Goal: Information Seeking & Learning: Learn about a topic

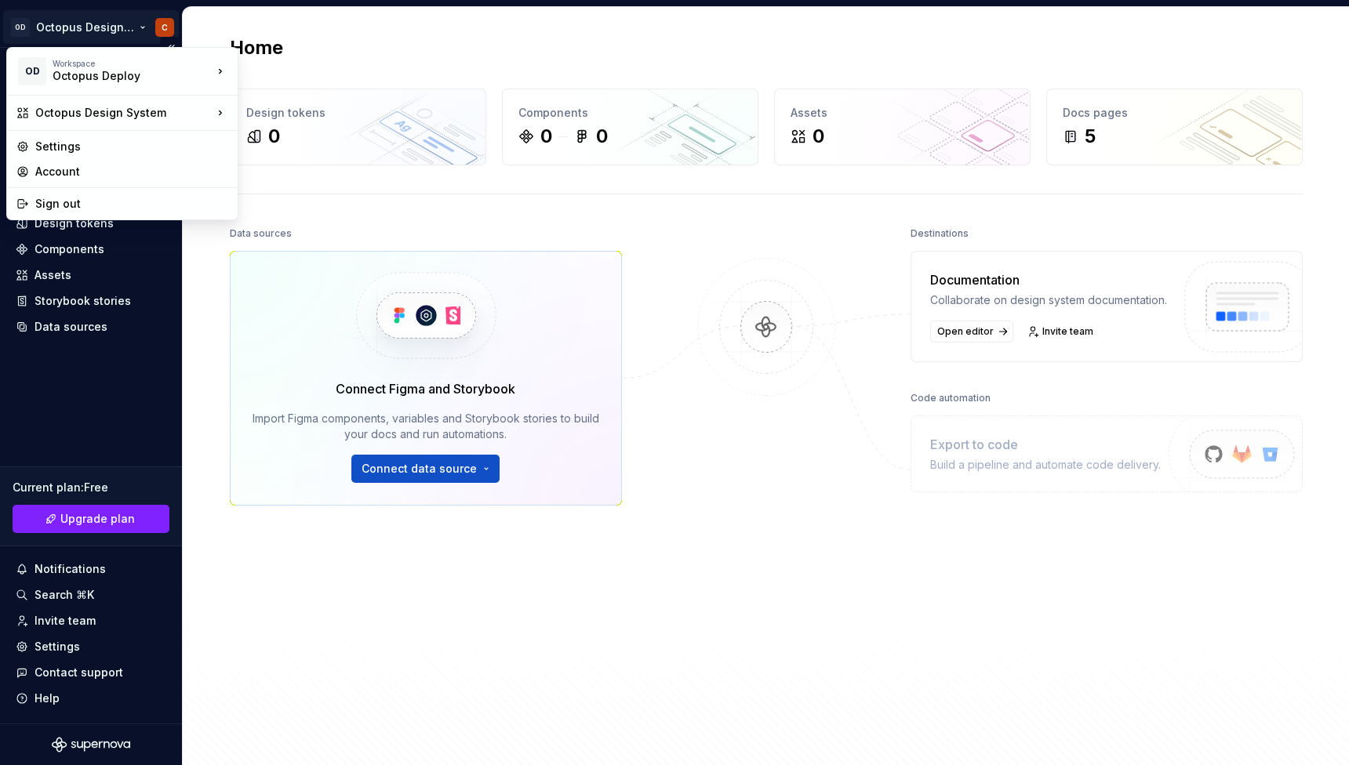
click at [110, 29] on html "OD Octopus Design System C Home Documentation Analytics Code automation Design …" at bounding box center [674, 382] width 1349 height 765
click at [289, 72] on div "Octopus Deploy" at bounding box center [314, 68] width 102 height 16
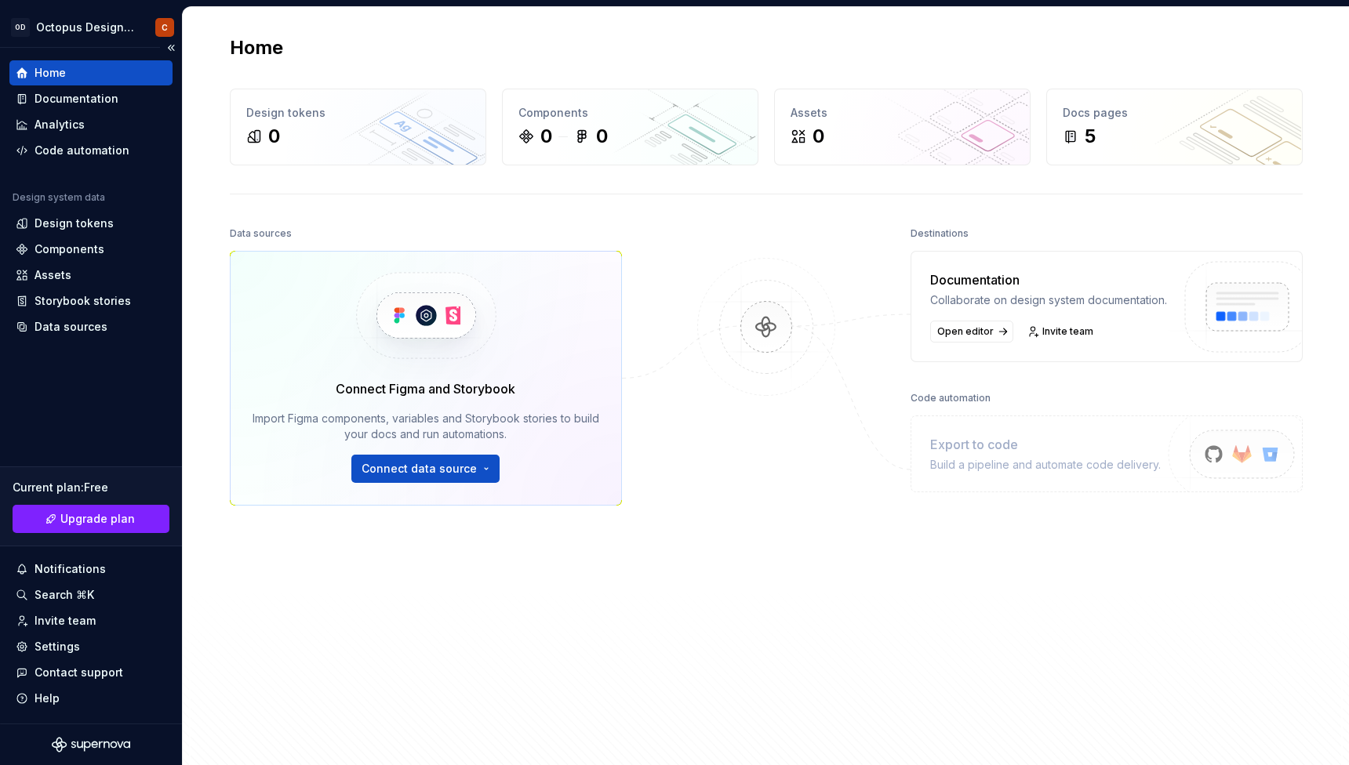
click at [108, 67] on div "Home" at bounding box center [91, 73] width 151 height 16
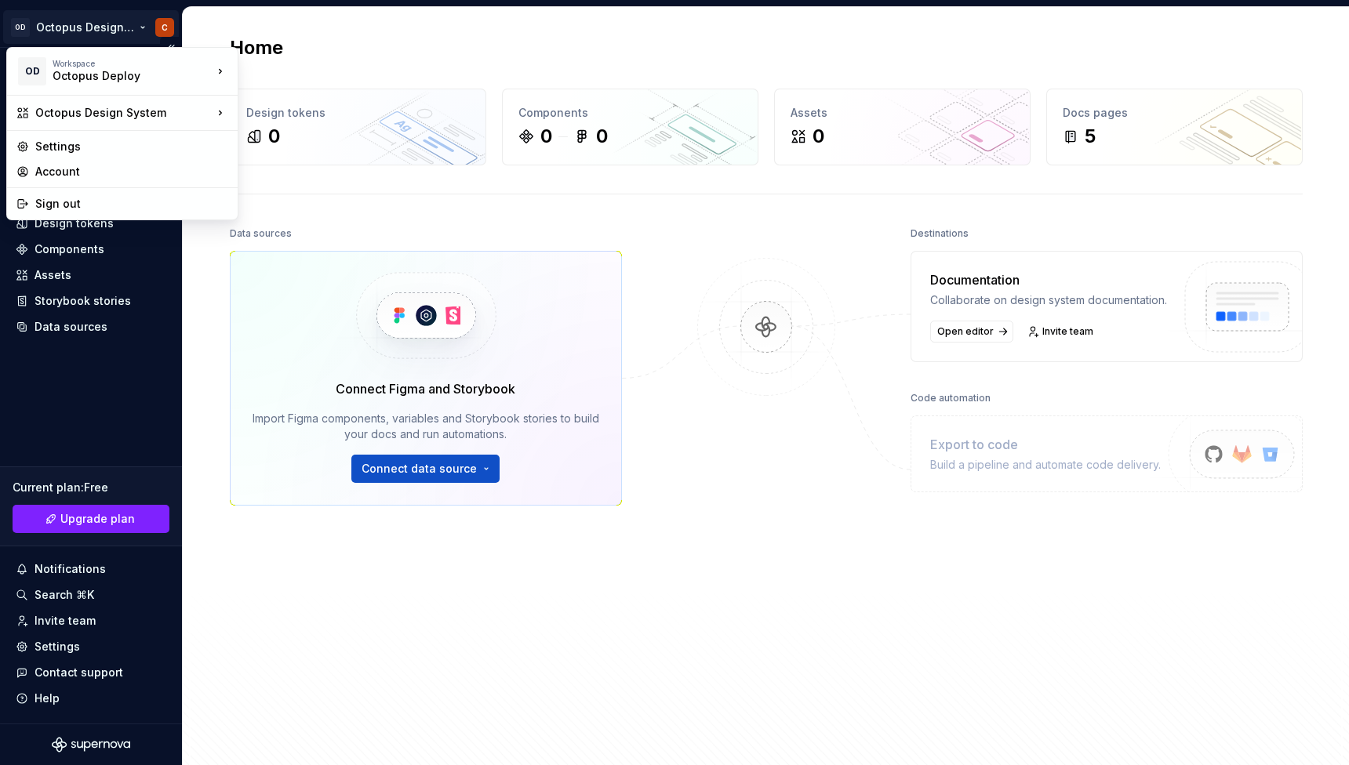
click at [94, 42] on html "OD Octopus Design System C Home Documentation Analytics Code automation Design …" at bounding box center [674, 382] width 1349 height 765
click at [98, 167] on div "Account" at bounding box center [131, 172] width 193 height 16
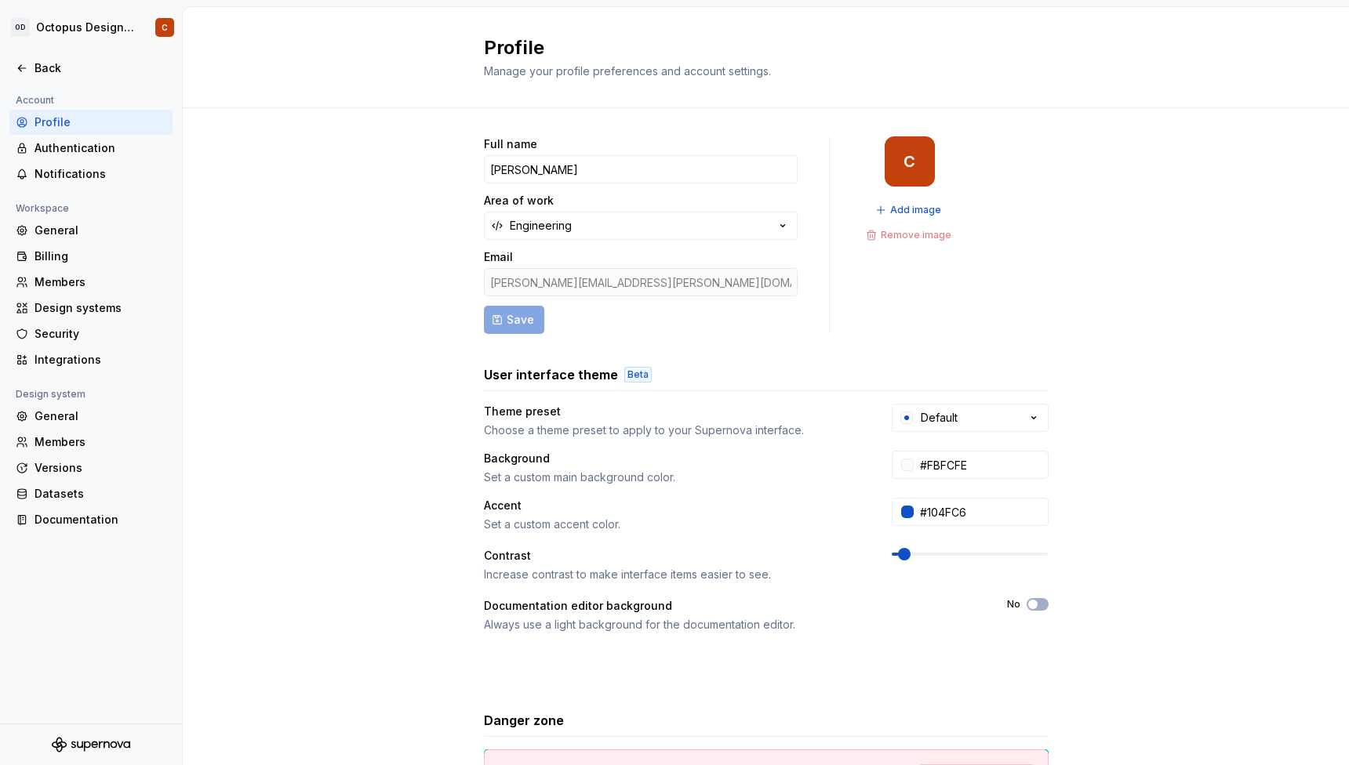
click at [76, 744] on icon "Supernova Logo" at bounding box center [91, 745] width 78 height 16
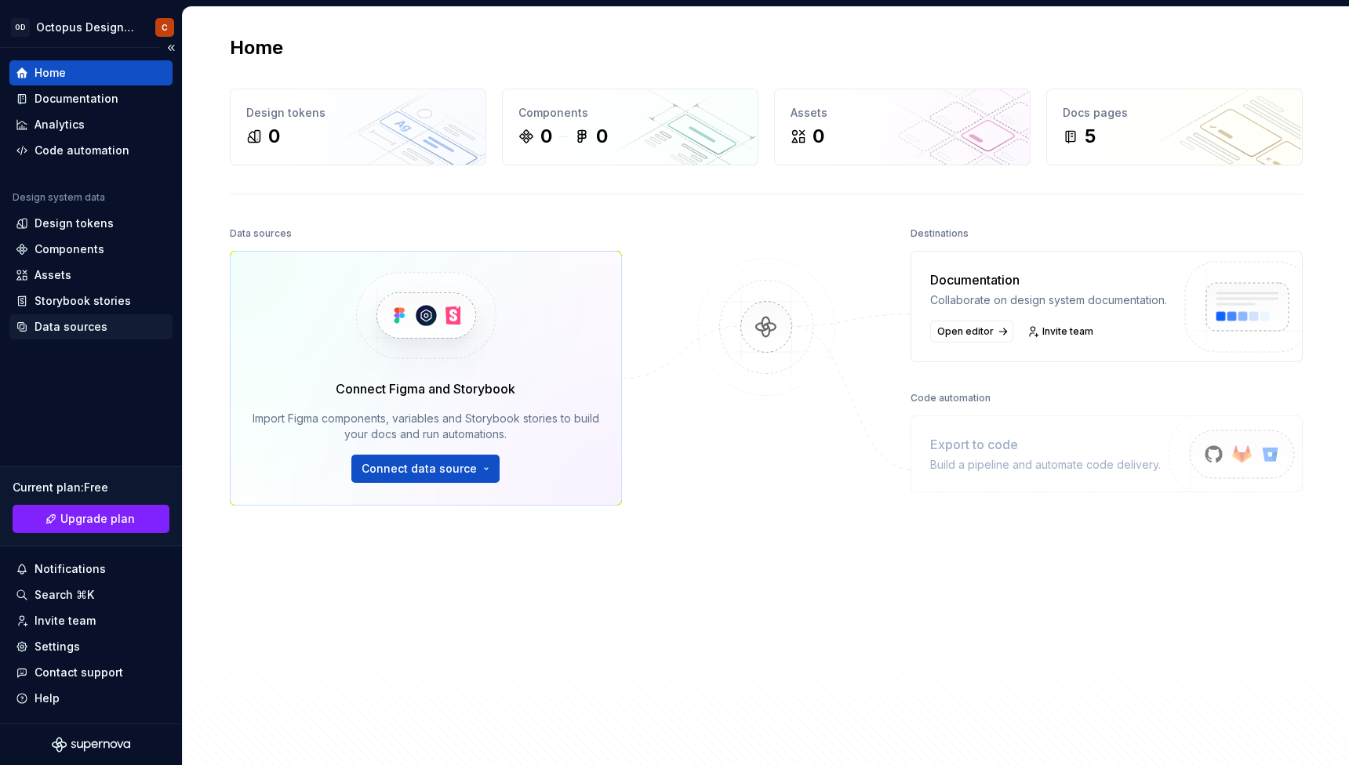
click at [67, 323] on div "Data sources" at bounding box center [71, 327] width 73 height 16
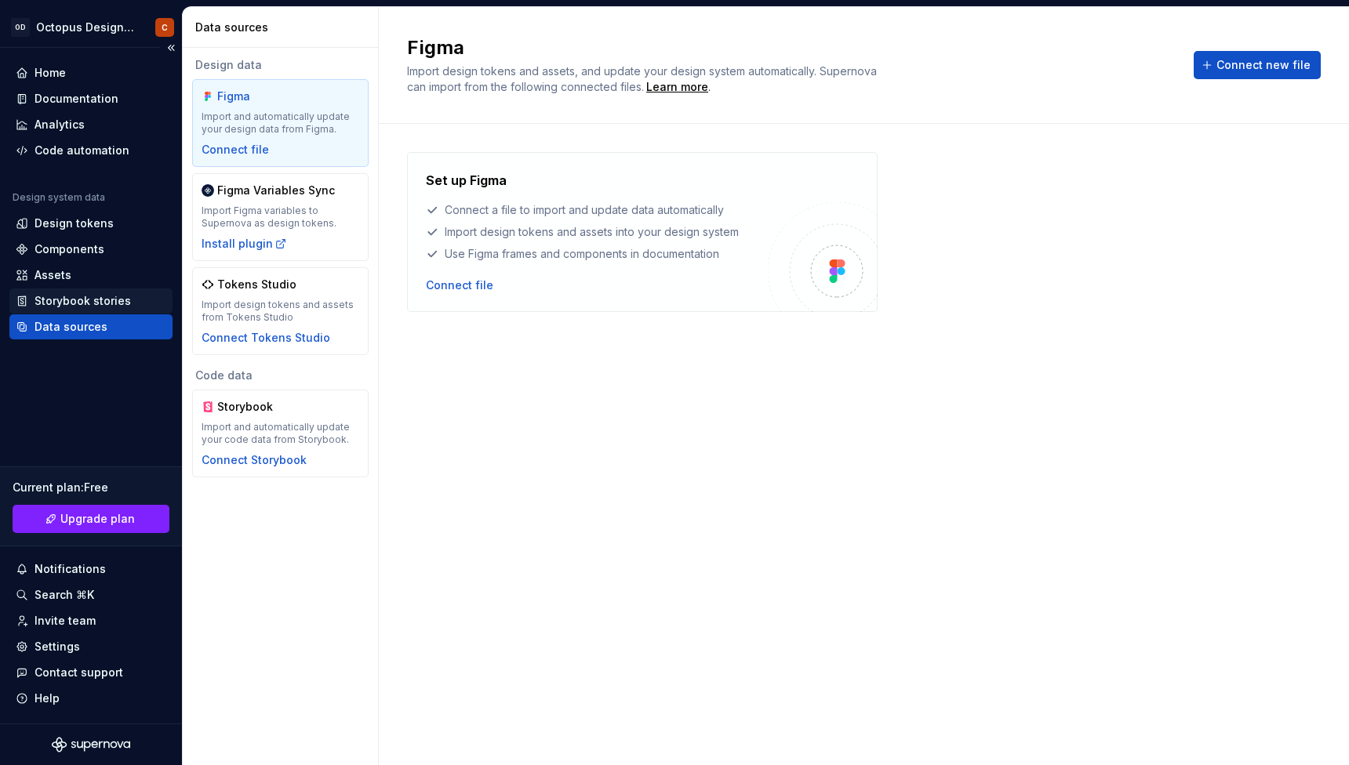
click at [55, 305] on div "Storybook stories" at bounding box center [83, 301] width 96 height 16
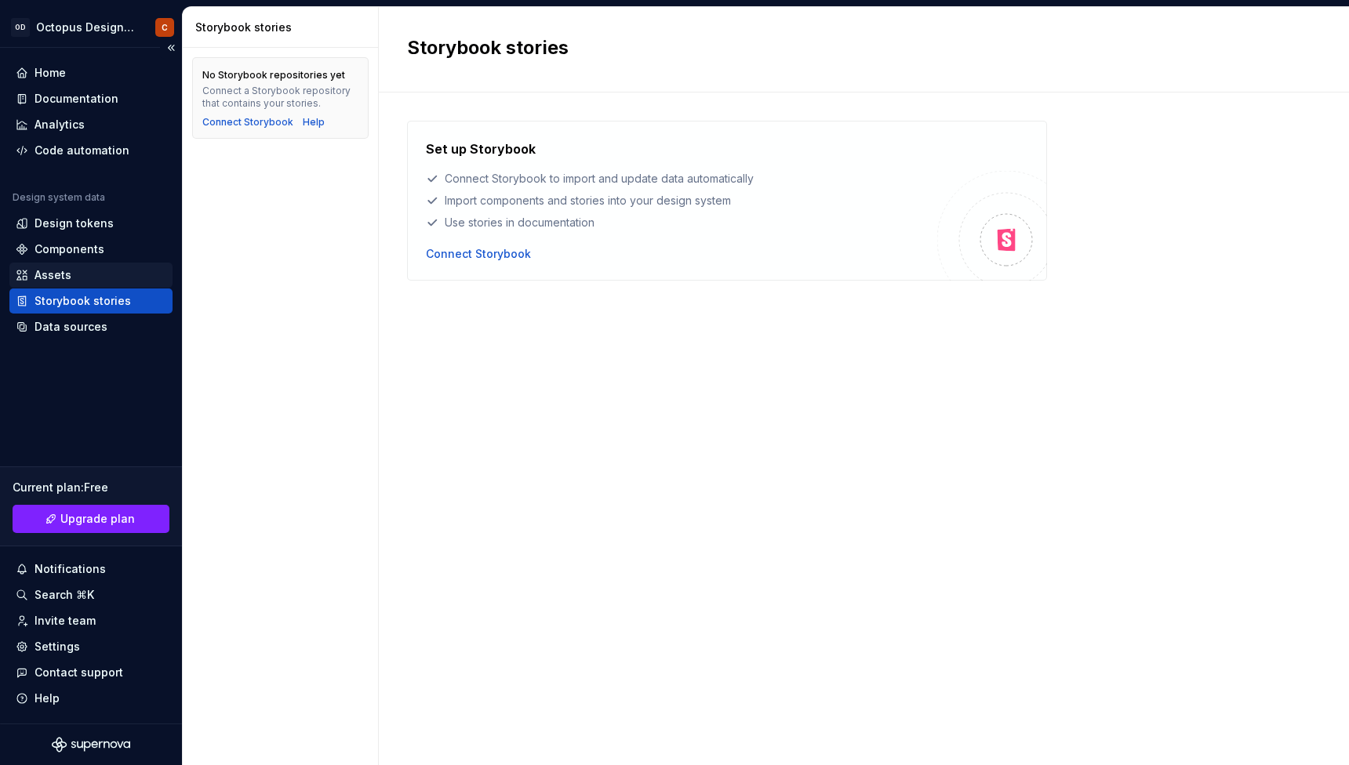
click at [44, 284] on div "Assets" at bounding box center [90, 275] width 163 height 25
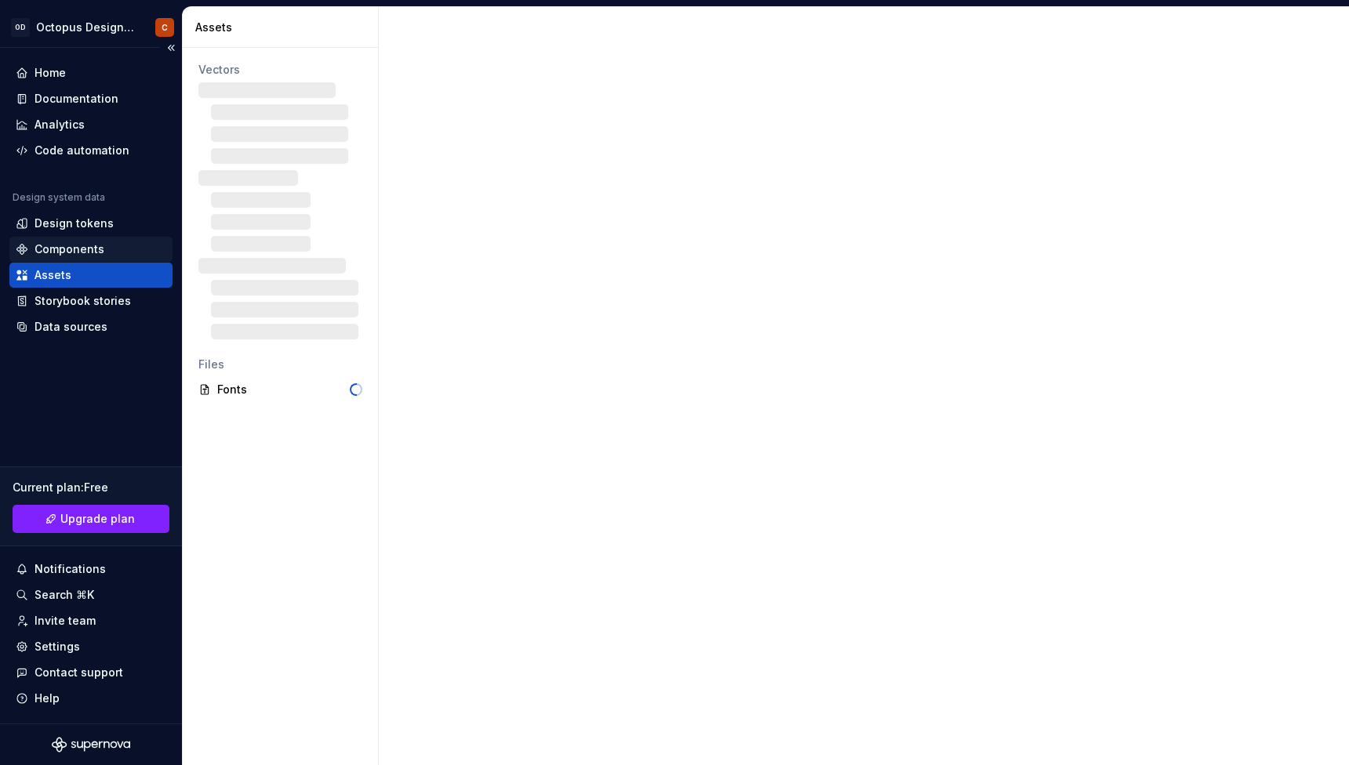
click at [56, 255] on div "Components" at bounding box center [70, 250] width 70 height 16
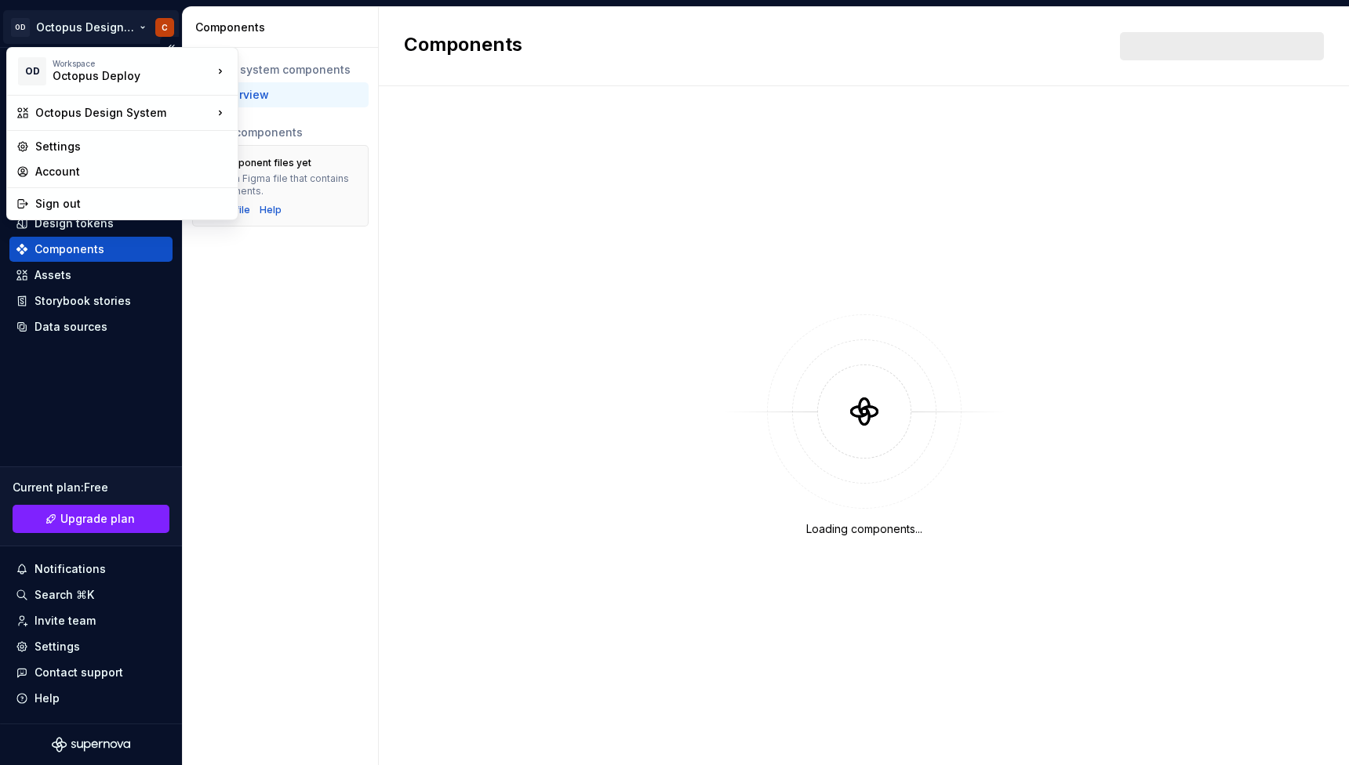
click at [159, 25] on html "OD Octopus Design System C Home Documentation Analytics Code automation Design …" at bounding box center [674, 382] width 1349 height 765
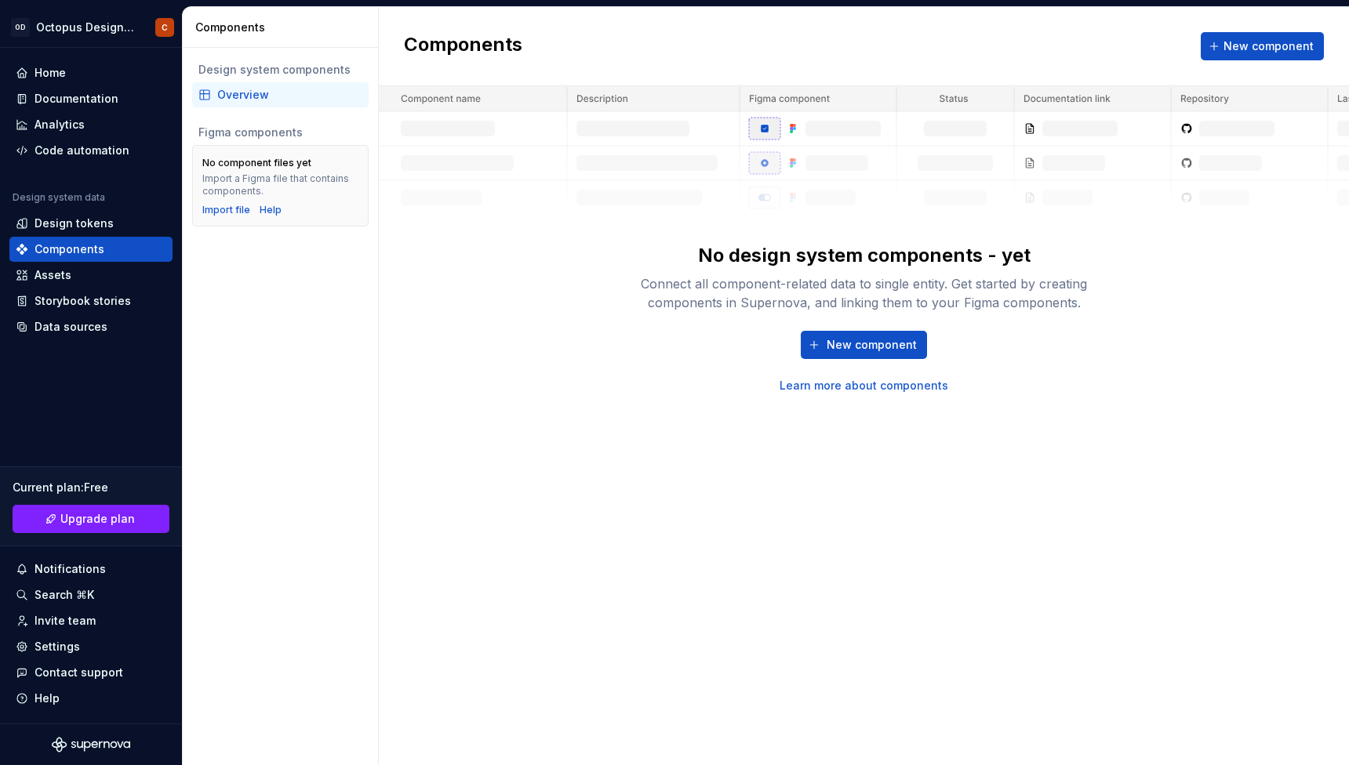
click at [489, 300] on html "OD Octopus Design System C Home Documentation Analytics Code automation Design …" at bounding box center [674, 382] width 1349 height 765
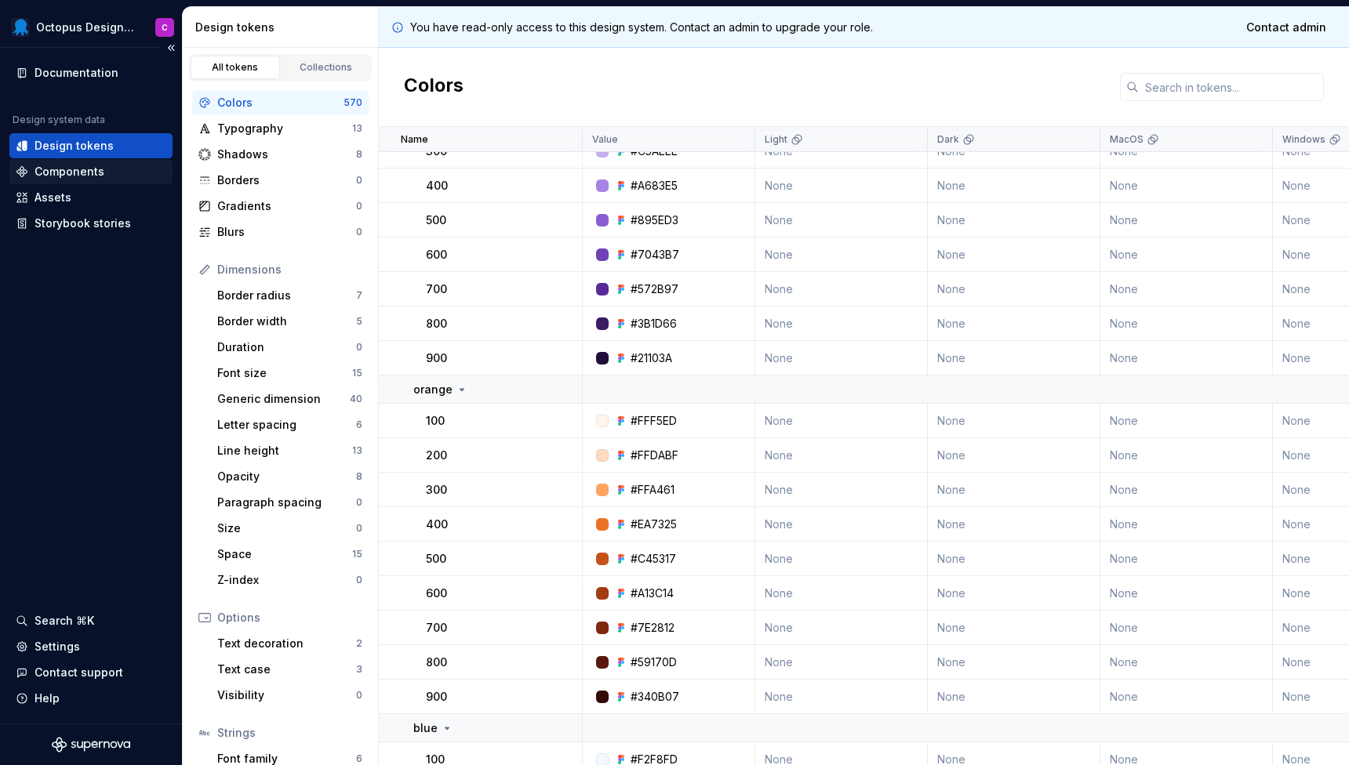
click at [38, 175] on div "Components" at bounding box center [70, 172] width 70 height 16
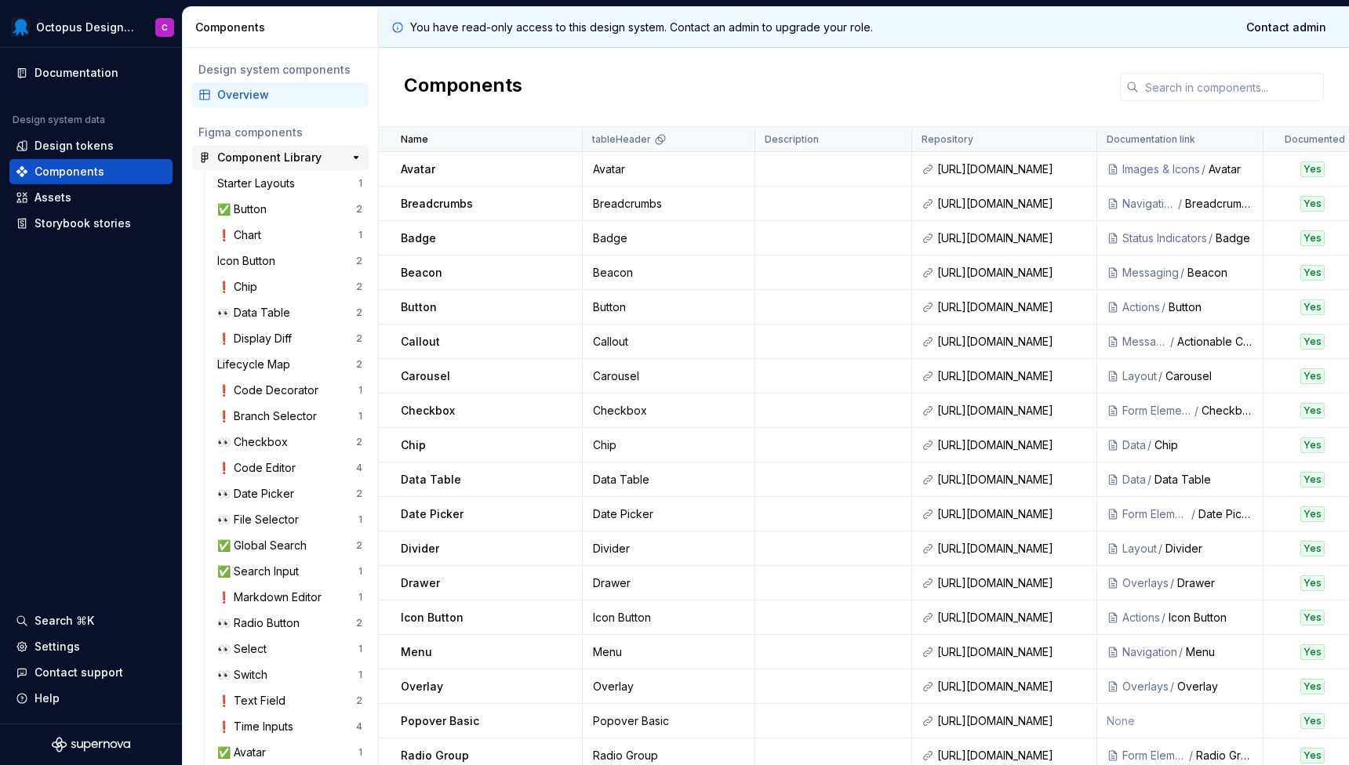
click at [245, 154] on div "Component Library" at bounding box center [269, 158] width 104 height 16
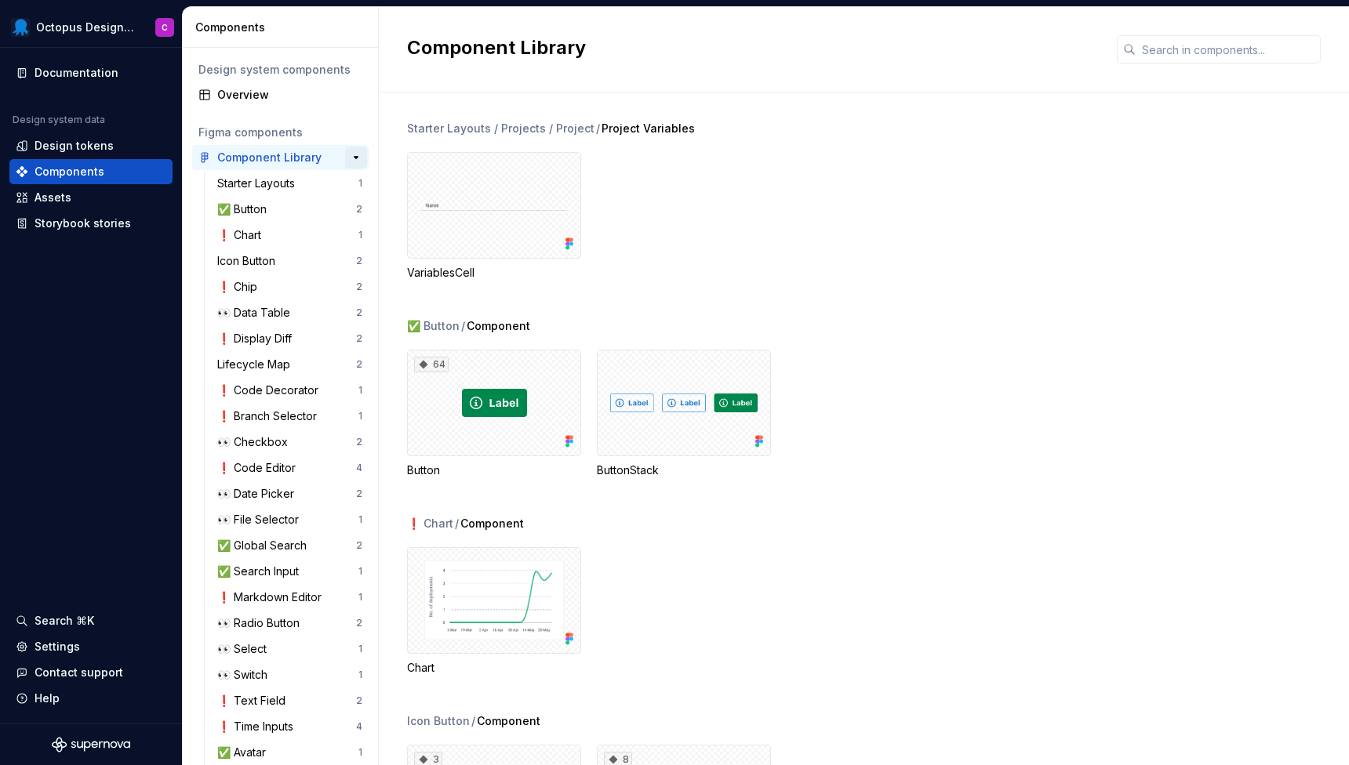
click at [358, 156] on button "button" at bounding box center [356, 158] width 22 height 22
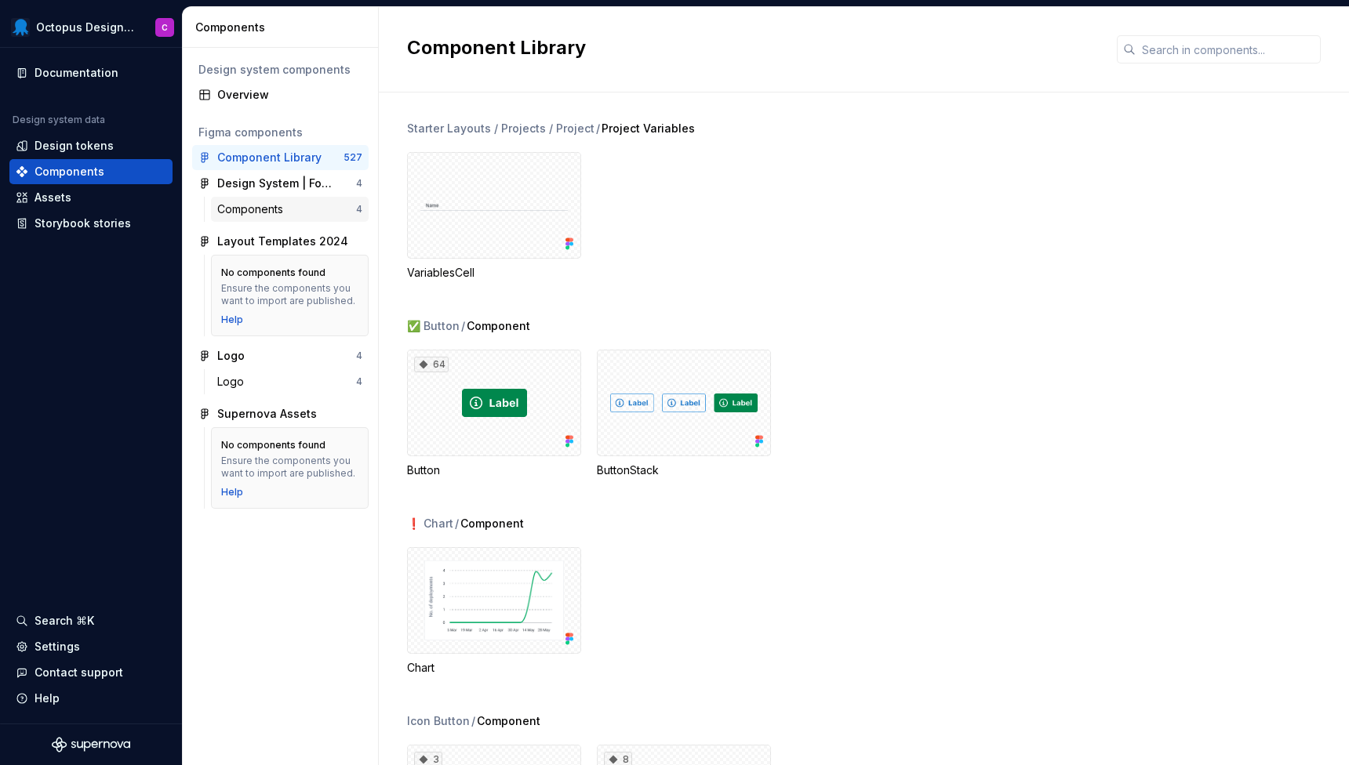
click at [358, 213] on div "4" at bounding box center [359, 209] width 6 height 13
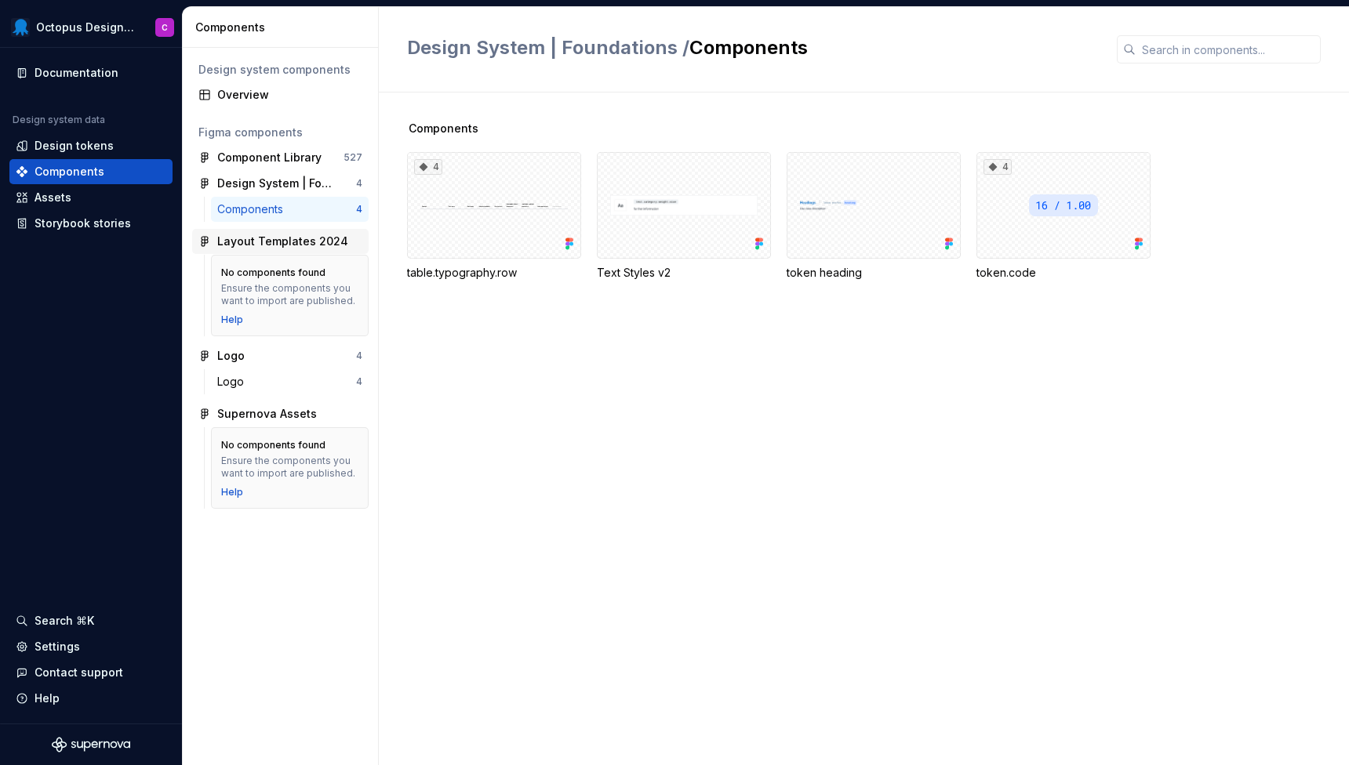
click at [335, 244] on div "Layout Templates 2024" at bounding box center [282, 242] width 131 height 16
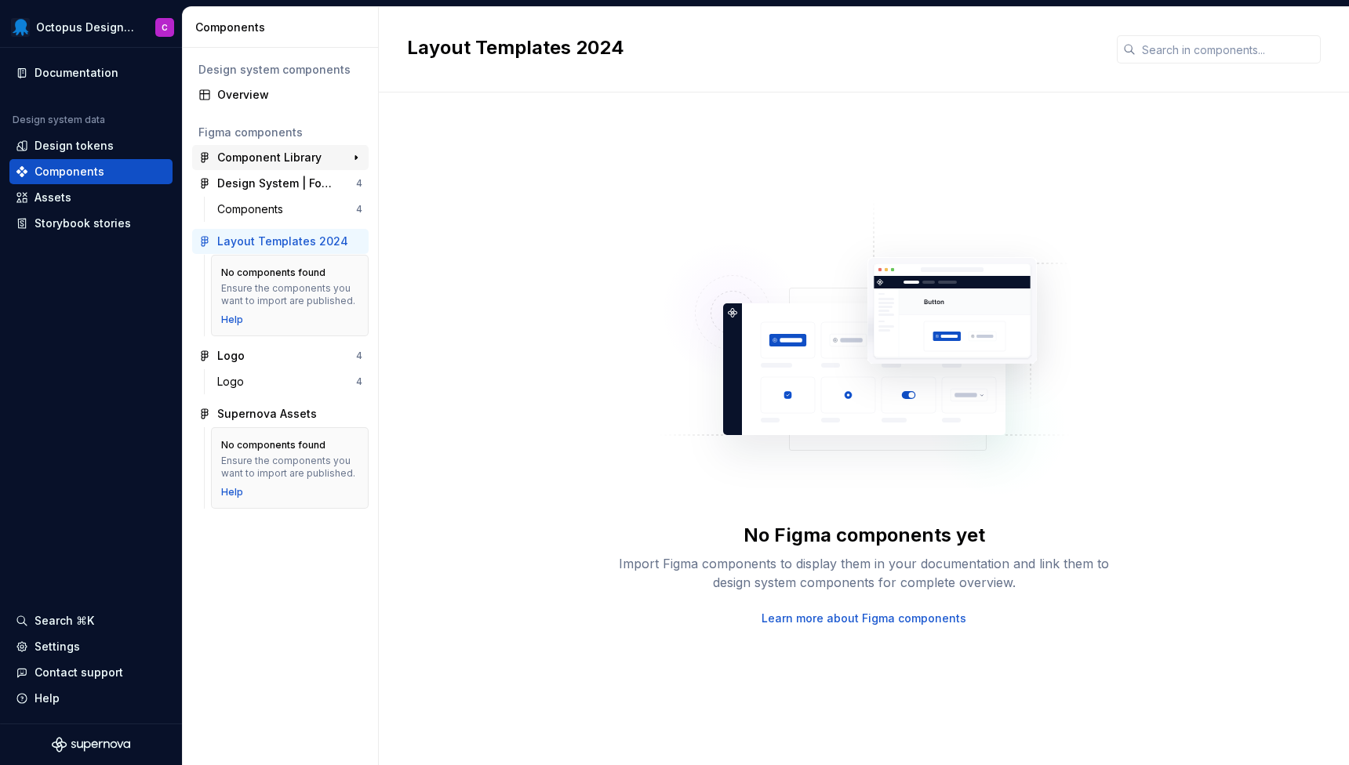
click at [277, 159] on div "Component Library" at bounding box center [269, 158] width 104 height 16
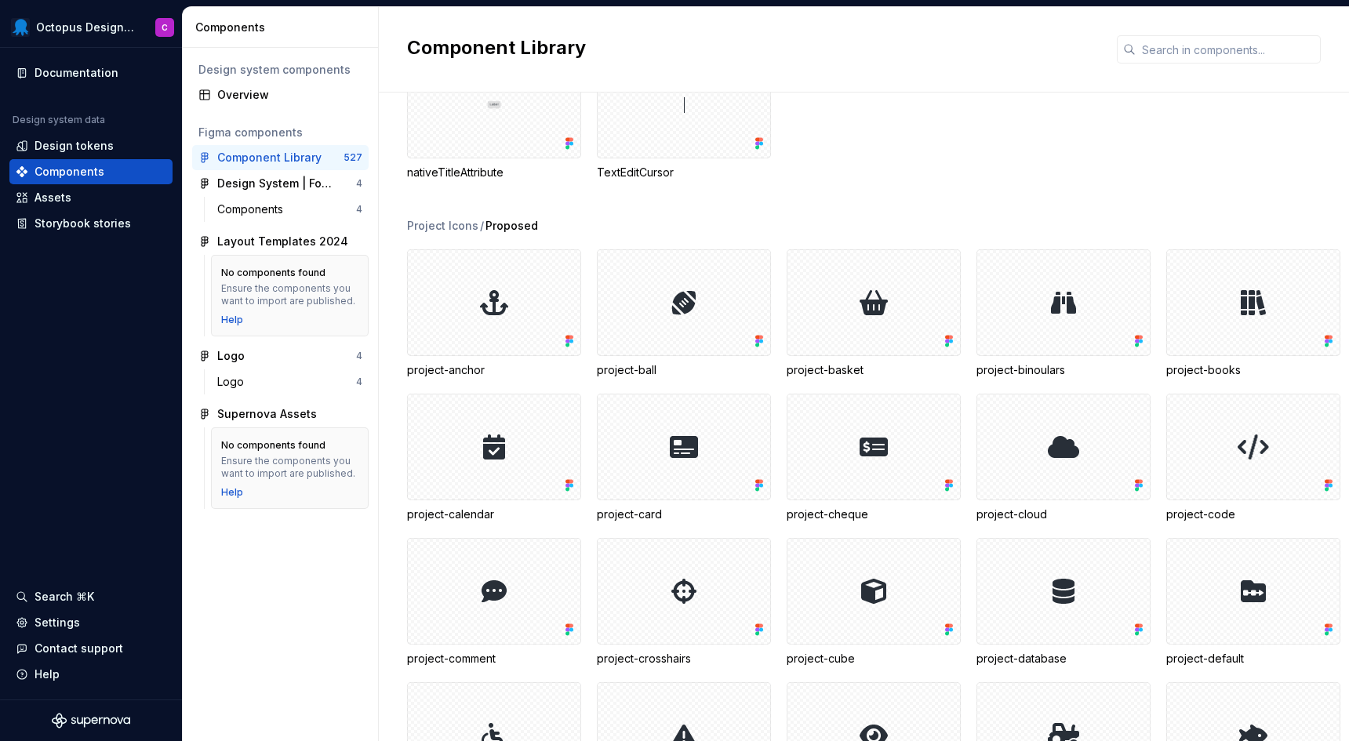
scroll to position [28246, 0]
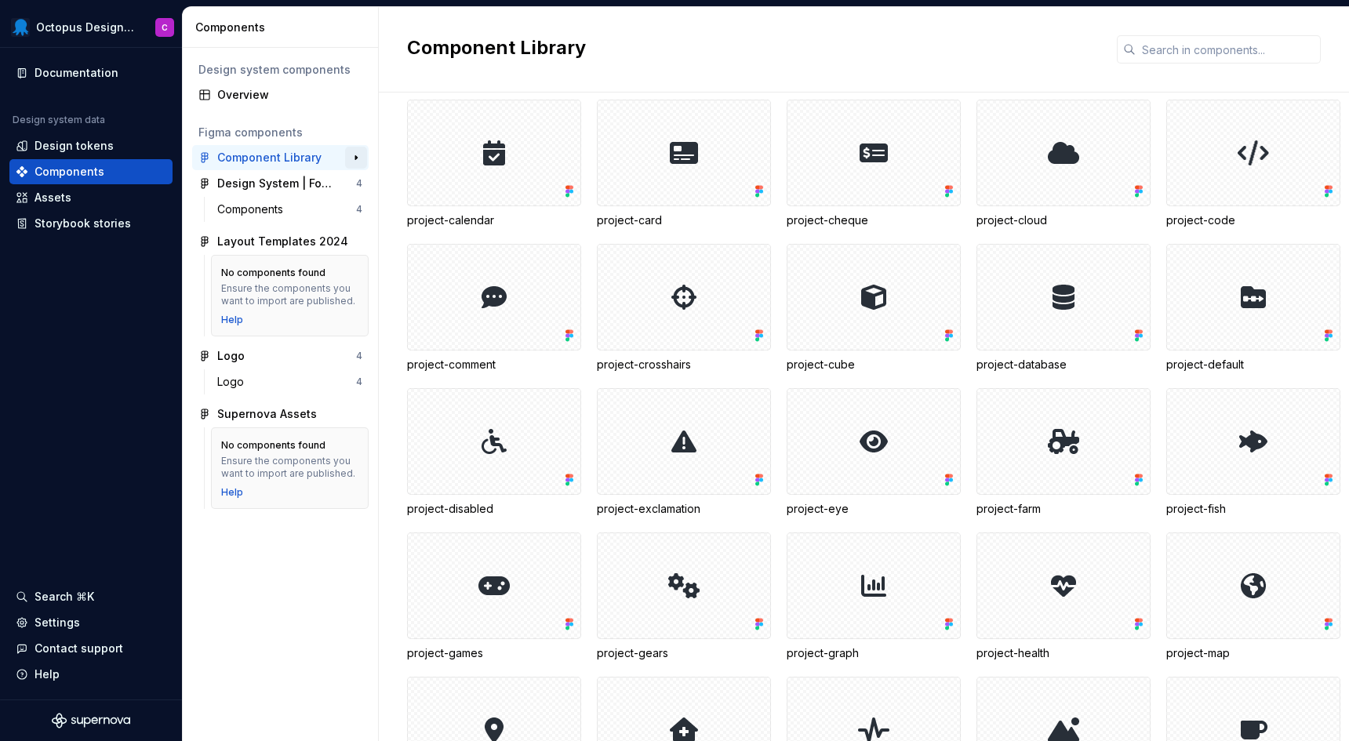
click at [357, 161] on button "button" at bounding box center [356, 158] width 22 height 22
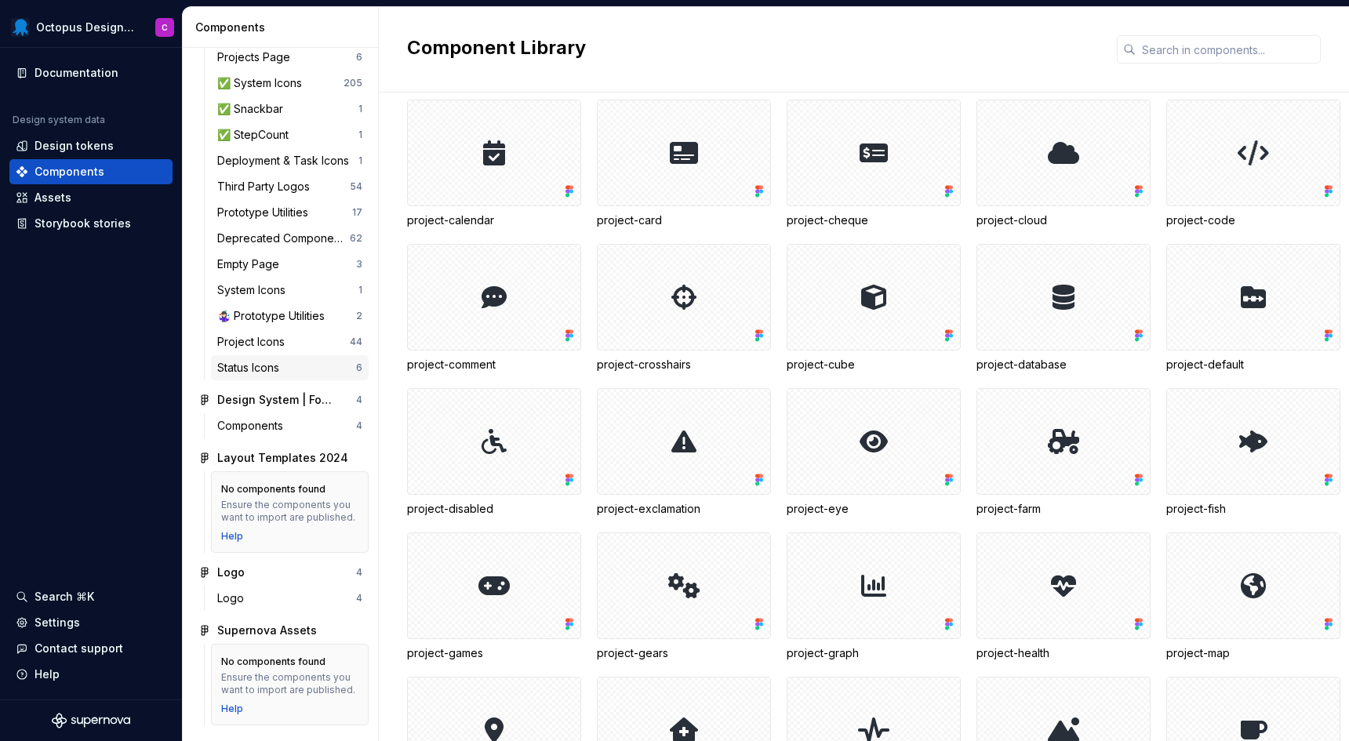
scroll to position [1731, 0]
click at [56, 225] on div "Storybook stories" at bounding box center [83, 224] width 96 height 16
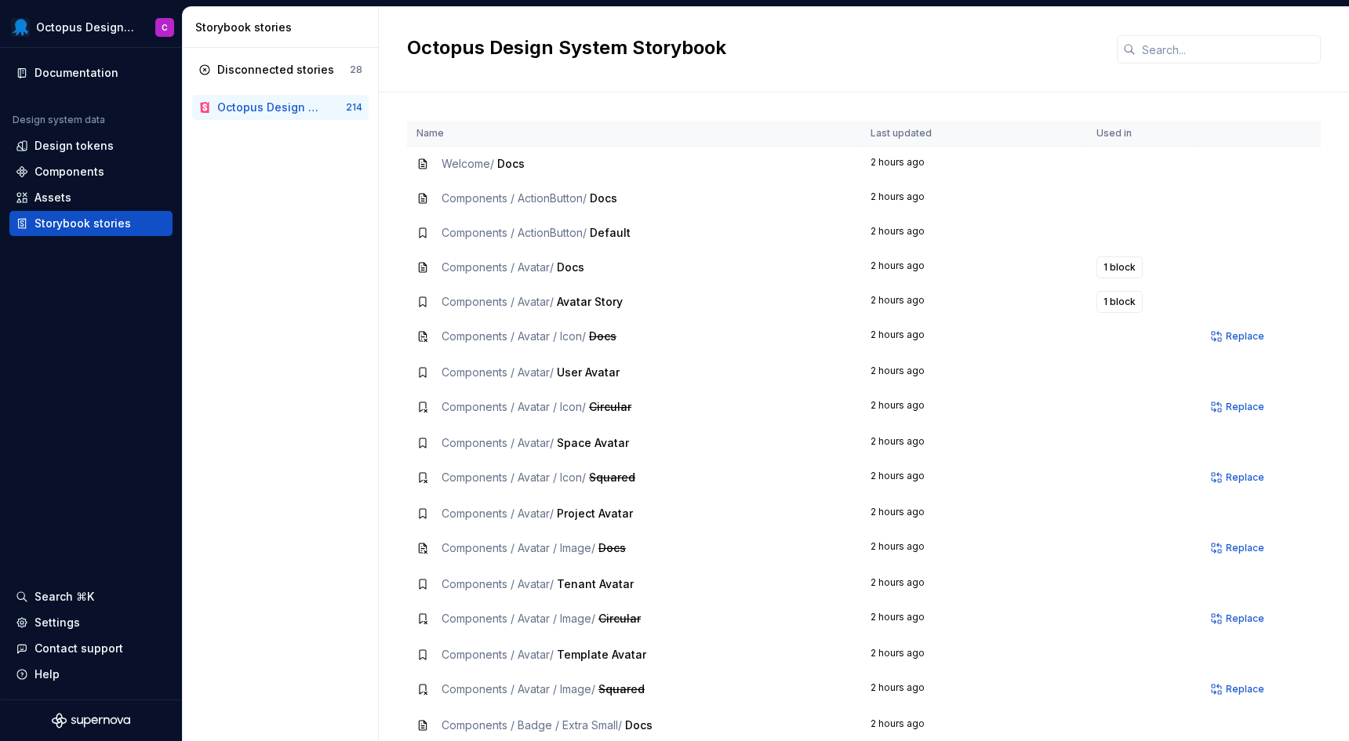
click at [274, 103] on div "Octopus Design System Storybook" at bounding box center [268, 108] width 103 height 16
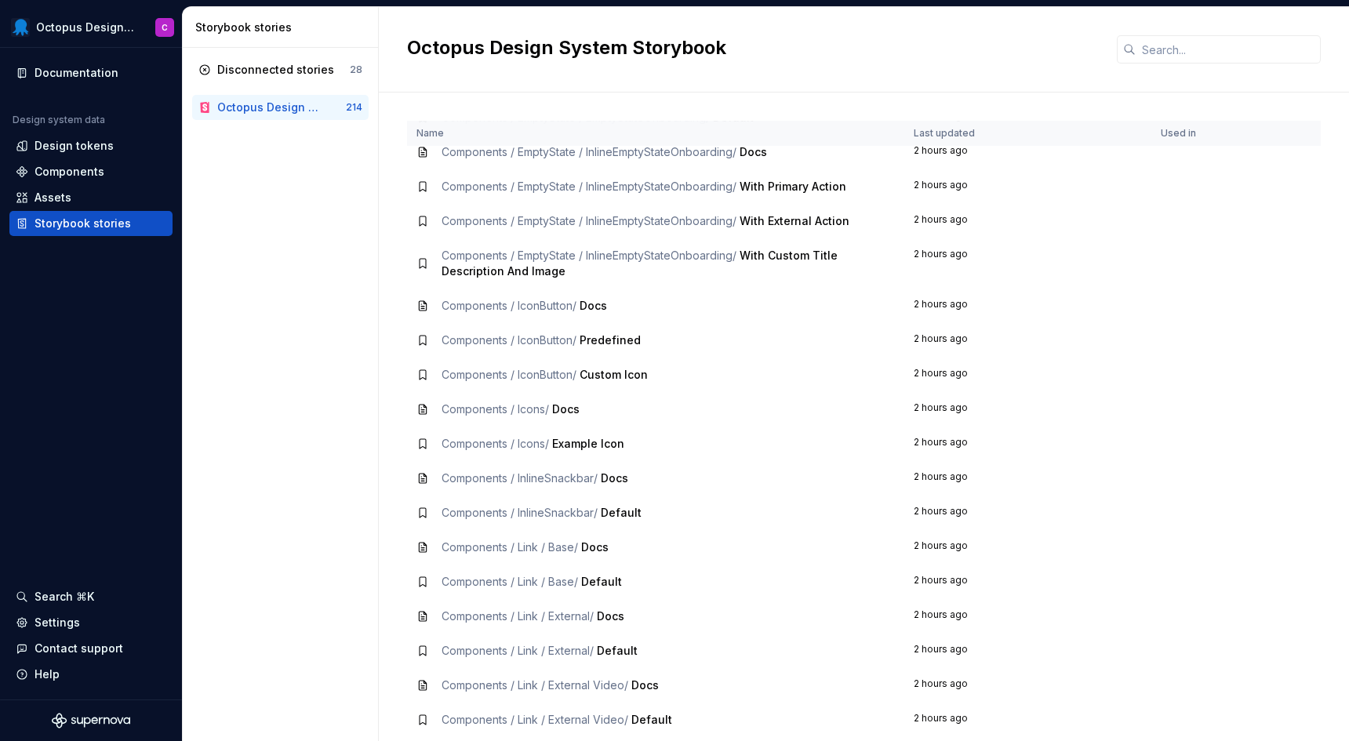
scroll to position [3430, 0]
click at [557, 480] on span "Components / InlineSnackbar /" at bounding box center [520, 479] width 156 height 13
click at [424, 484] on icon at bounding box center [422, 480] width 13 height 13
click at [484, 485] on span "Components / InlineSnackbar /" at bounding box center [520, 479] width 156 height 13
click at [247, 64] on div "Disconnected stories" at bounding box center [275, 70] width 117 height 16
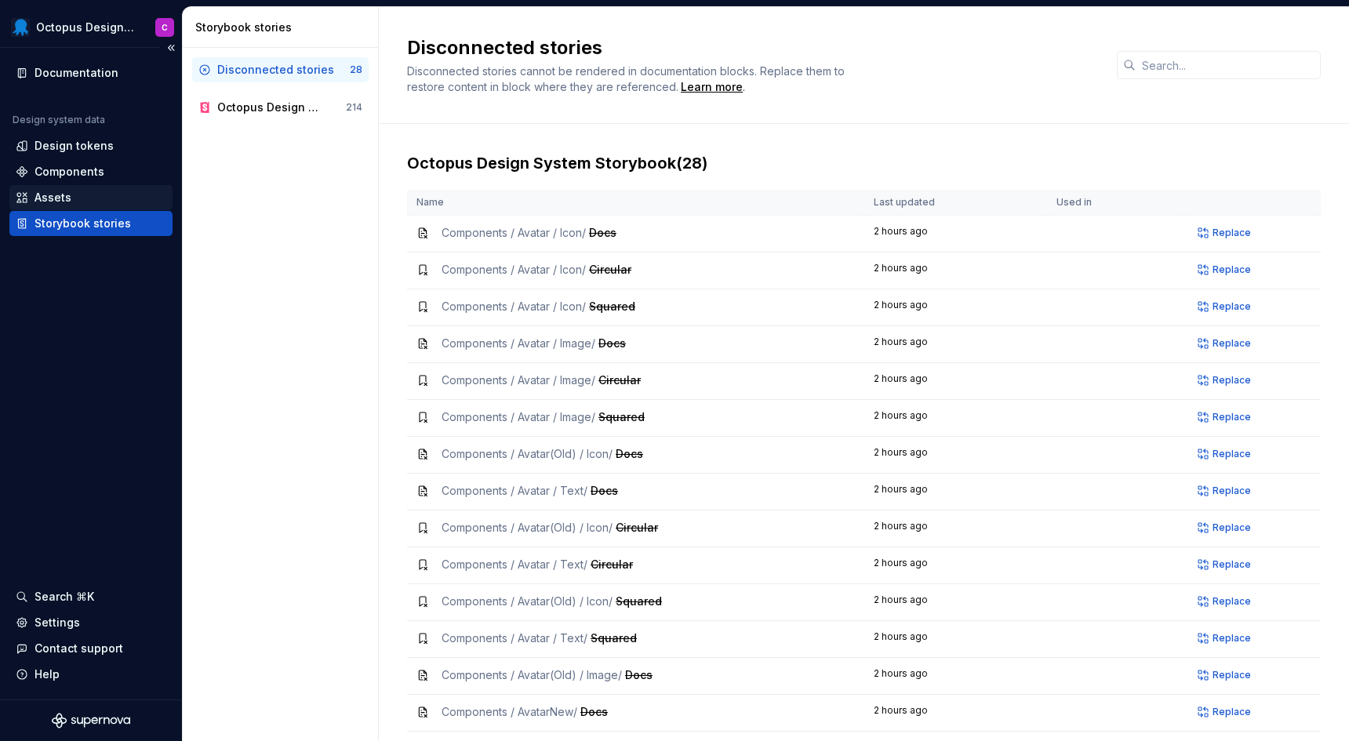
click at [45, 201] on div "Assets" at bounding box center [53, 198] width 37 height 16
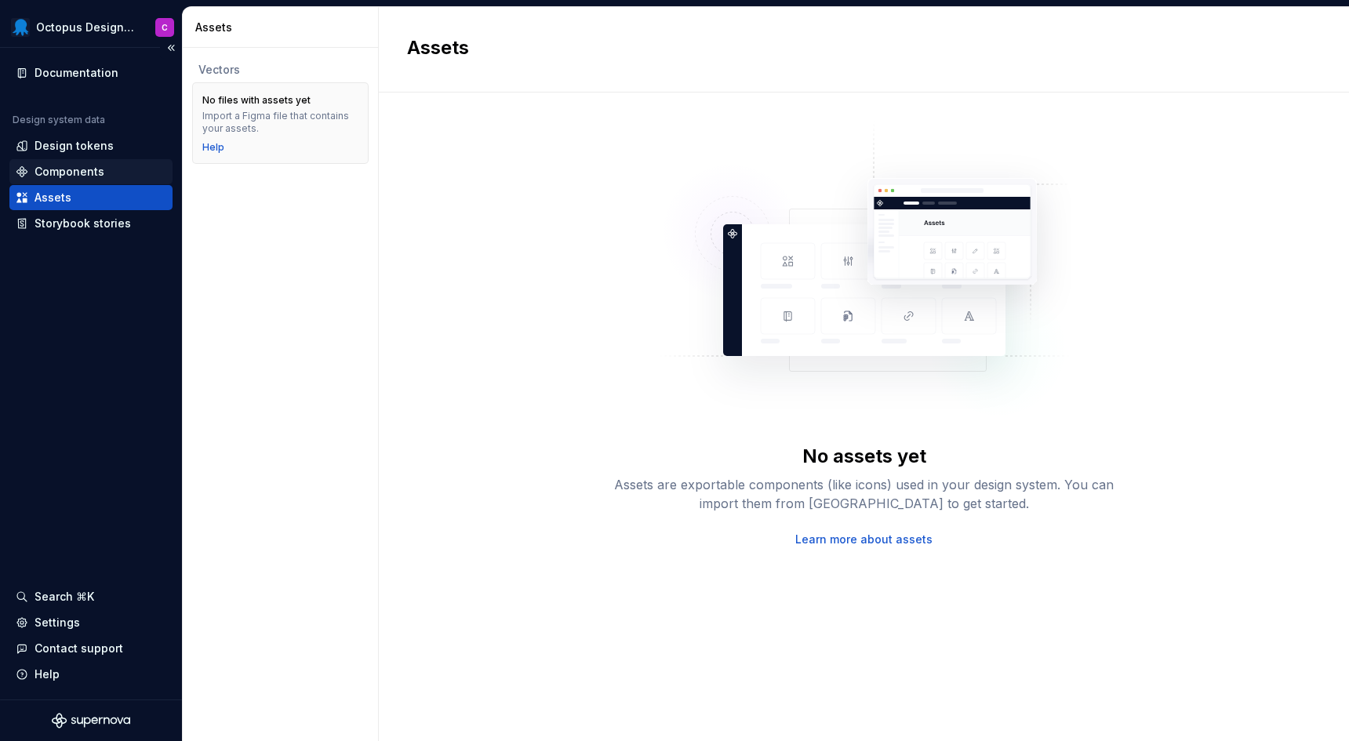
click at [50, 171] on div "Components" at bounding box center [70, 172] width 70 height 16
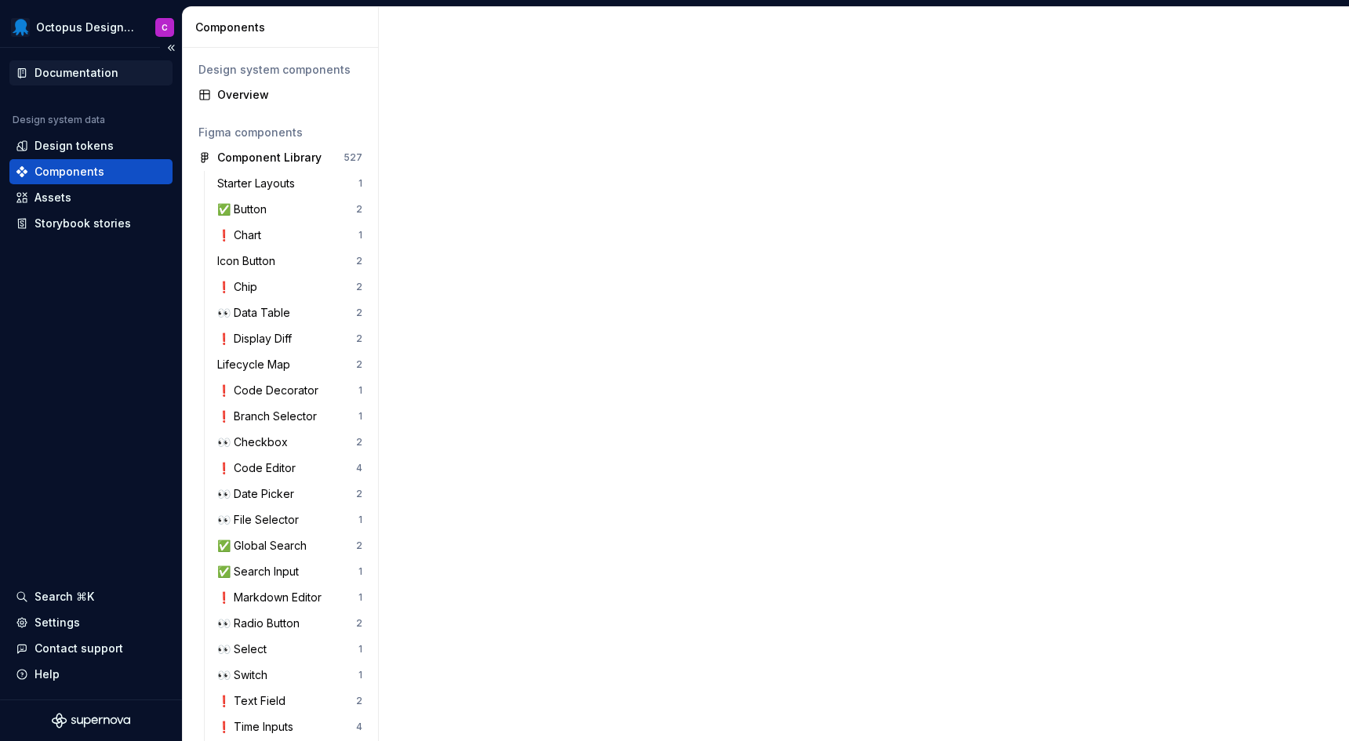
click at [85, 67] on div "Documentation" at bounding box center [77, 73] width 84 height 16
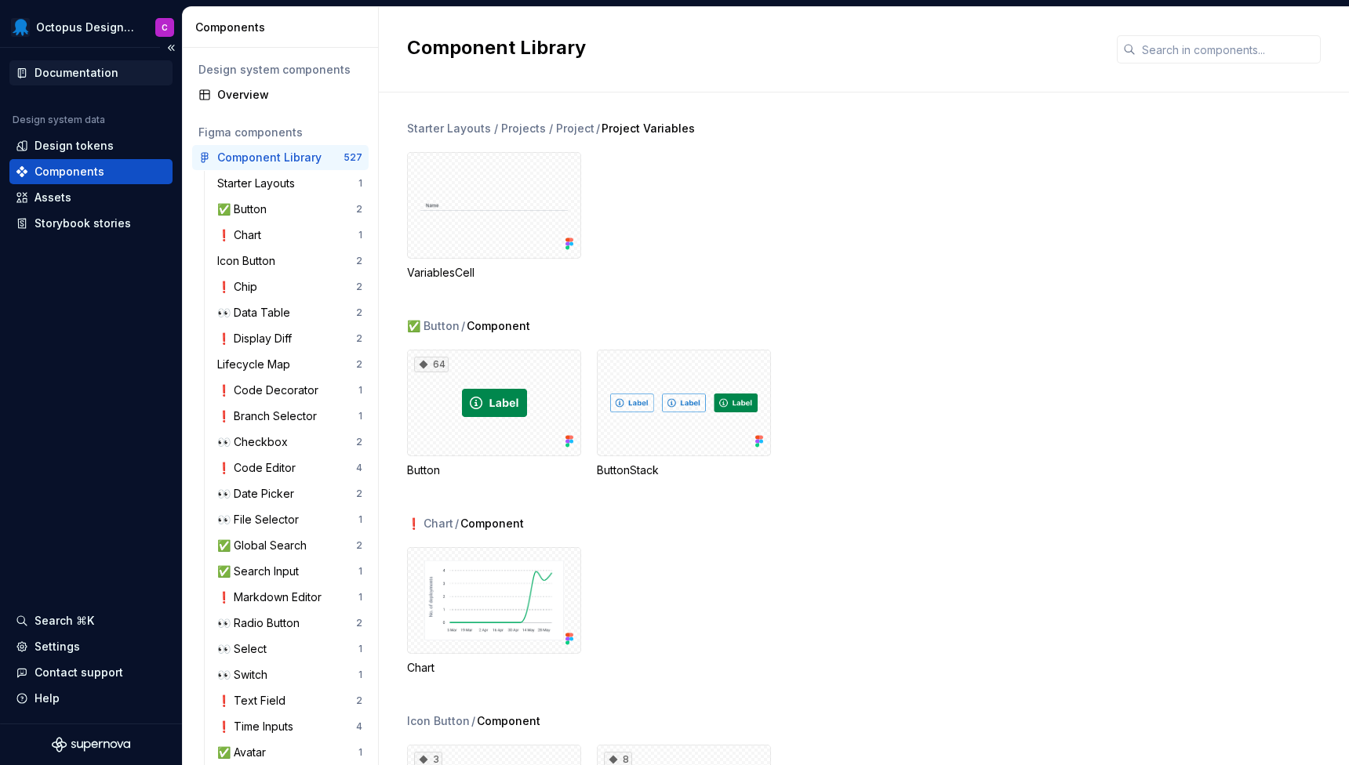
click at [59, 69] on div "Documentation" at bounding box center [77, 73] width 84 height 16
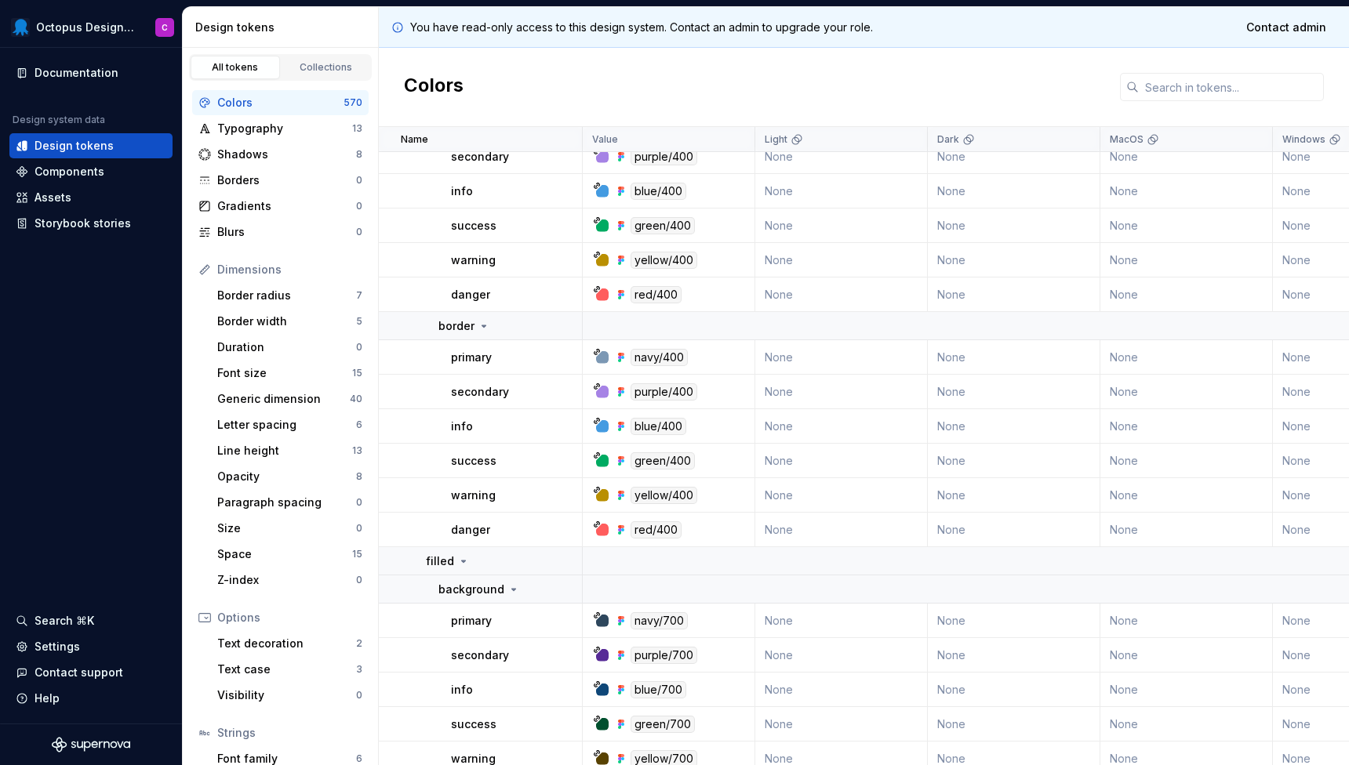
scroll to position [4847, 0]
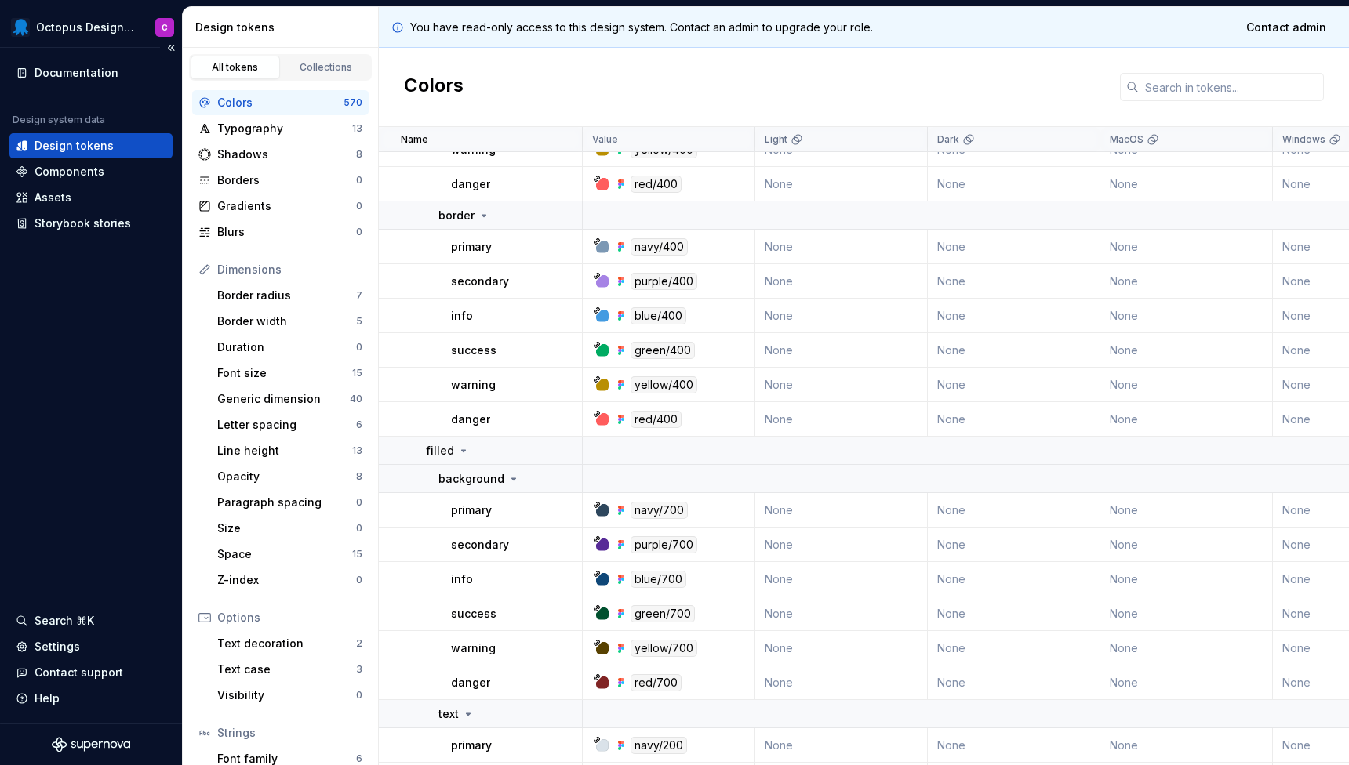
click at [93, 500] on div "Documentation Design system data Design tokens Components Assets Storybook stor…" at bounding box center [91, 386] width 182 height 676
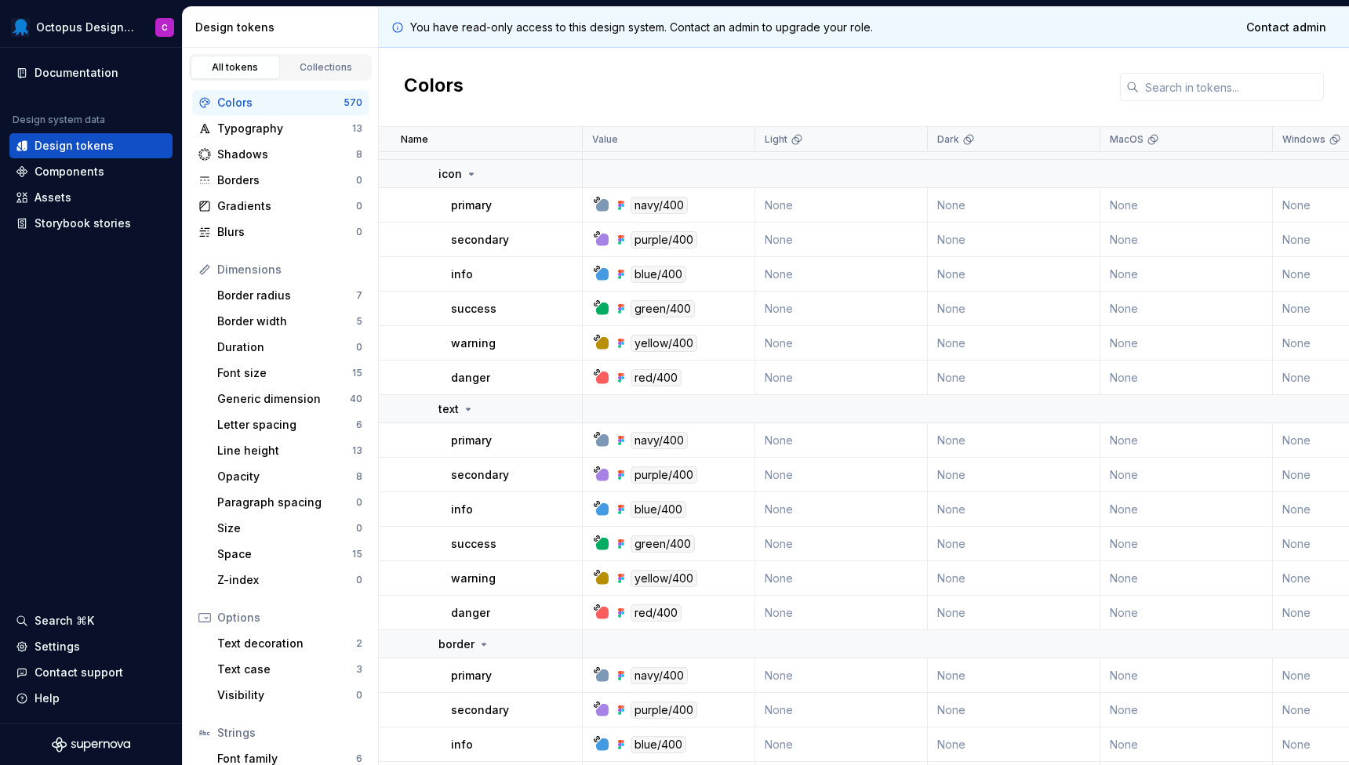
scroll to position [4188, 0]
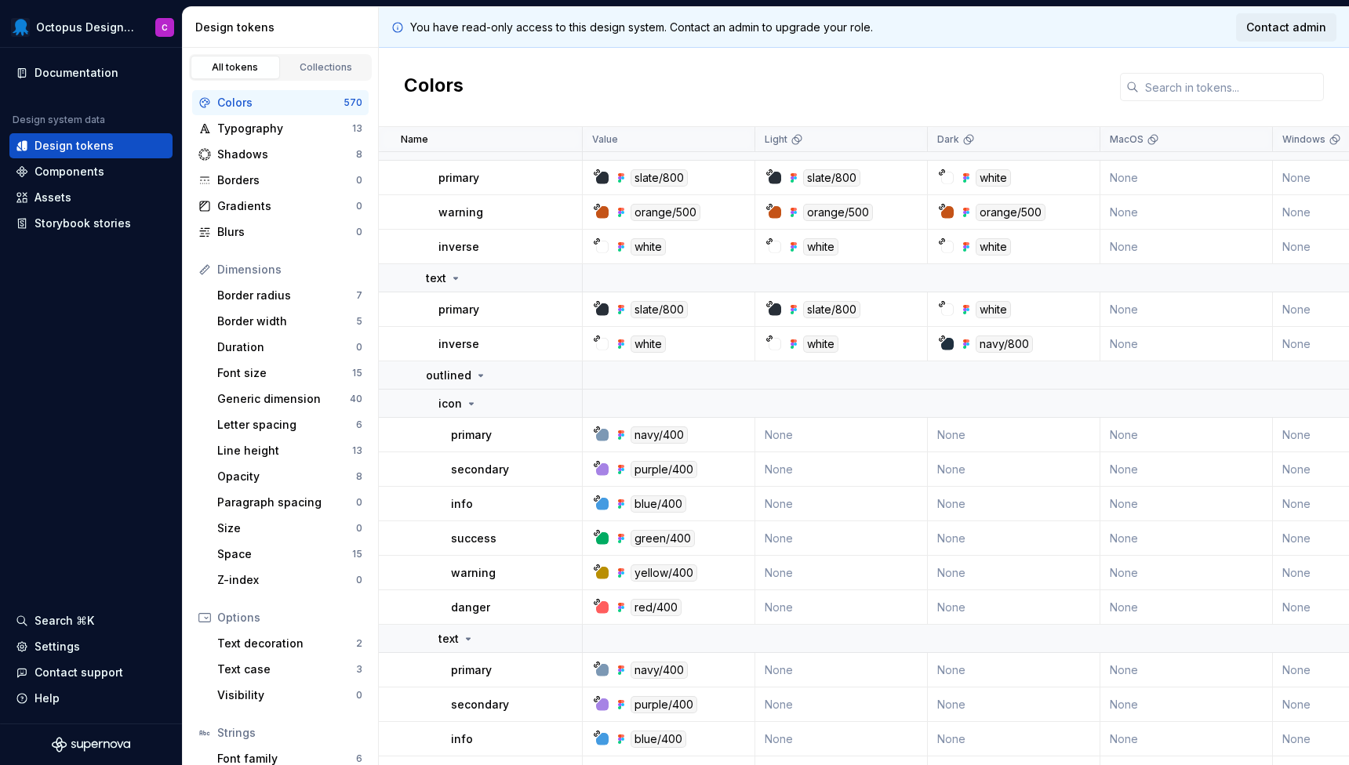
click at [1288, 25] on span "Contact admin" at bounding box center [1286, 28] width 80 height 16
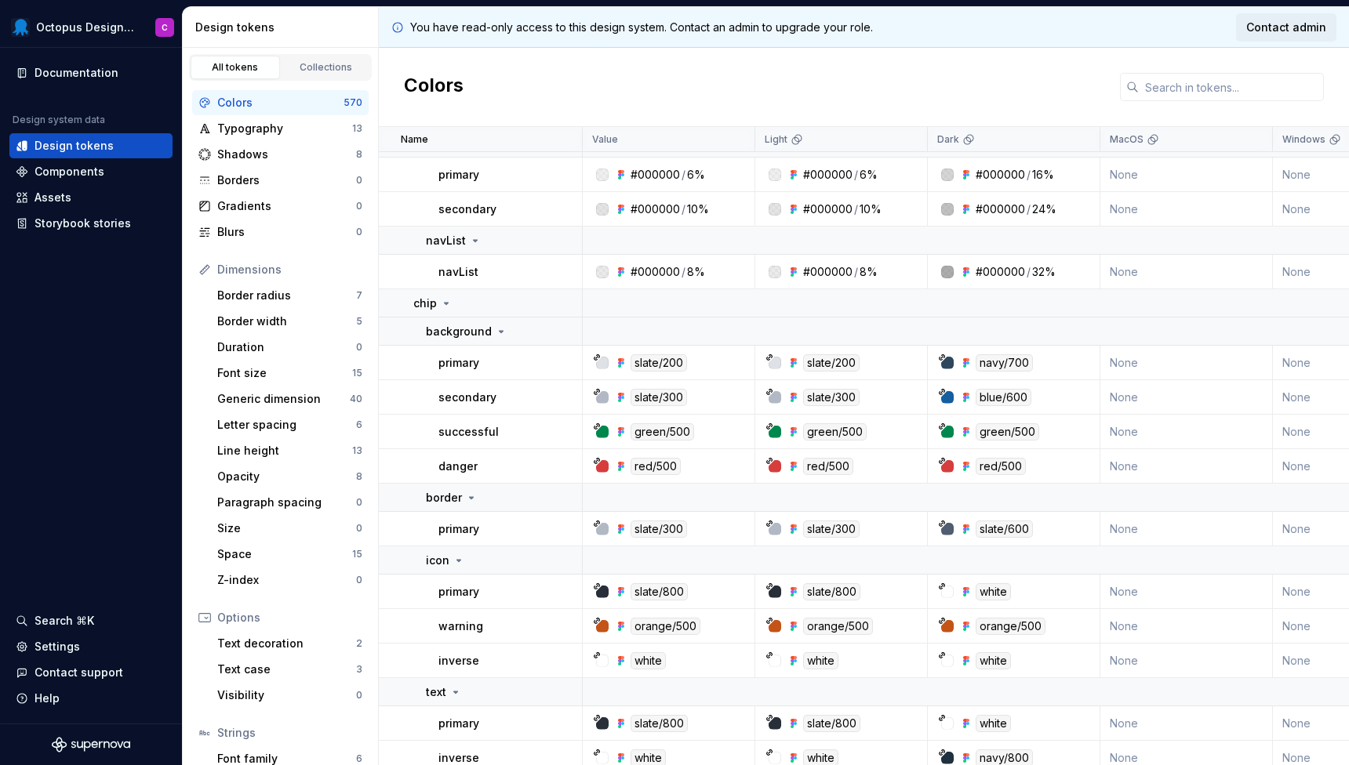
scroll to position [0, 0]
click at [81, 74] on div "Documentation" at bounding box center [77, 73] width 84 height 16
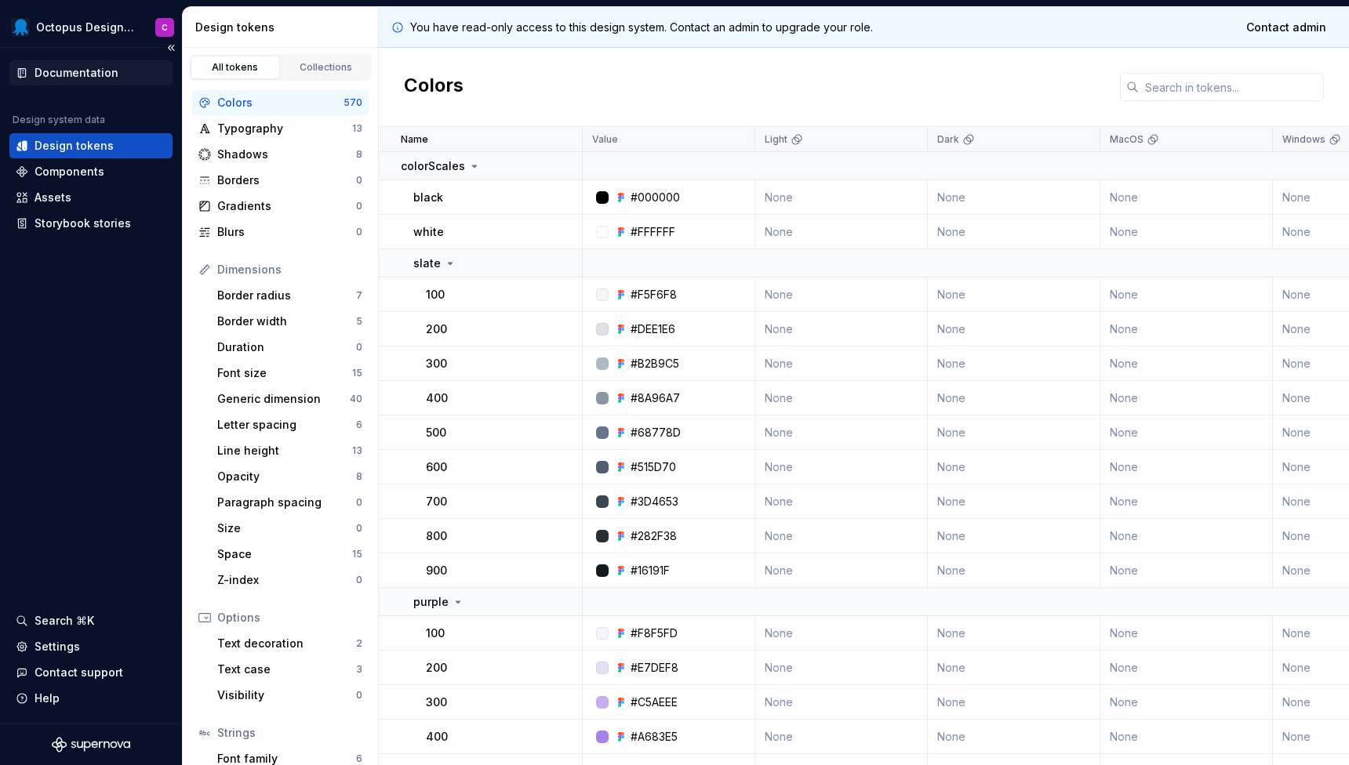
click at [77, 72] on div "Documentation" at bounding box center [77, 73] width 84 height 16
